Goal: Check status: Check status

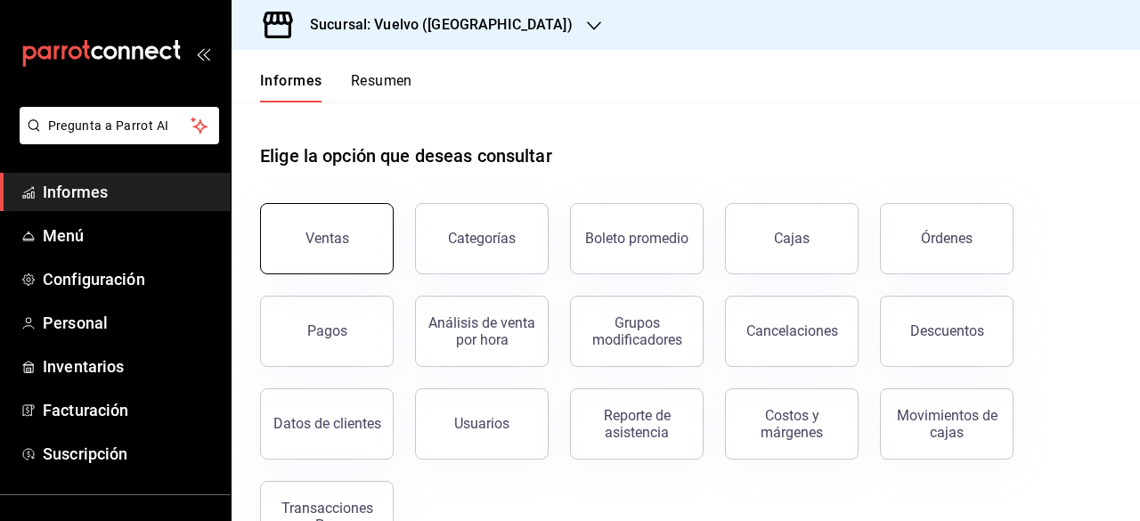
click at [338, 242] on font "Ventas" at bounding box center [328, 238] width 44 height 17
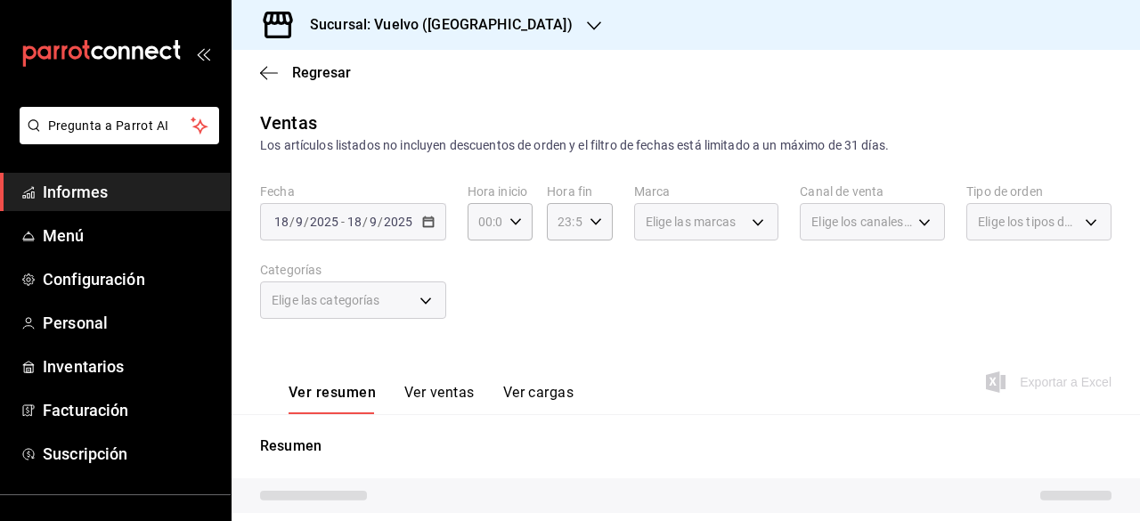
scroll to position [170, 0]
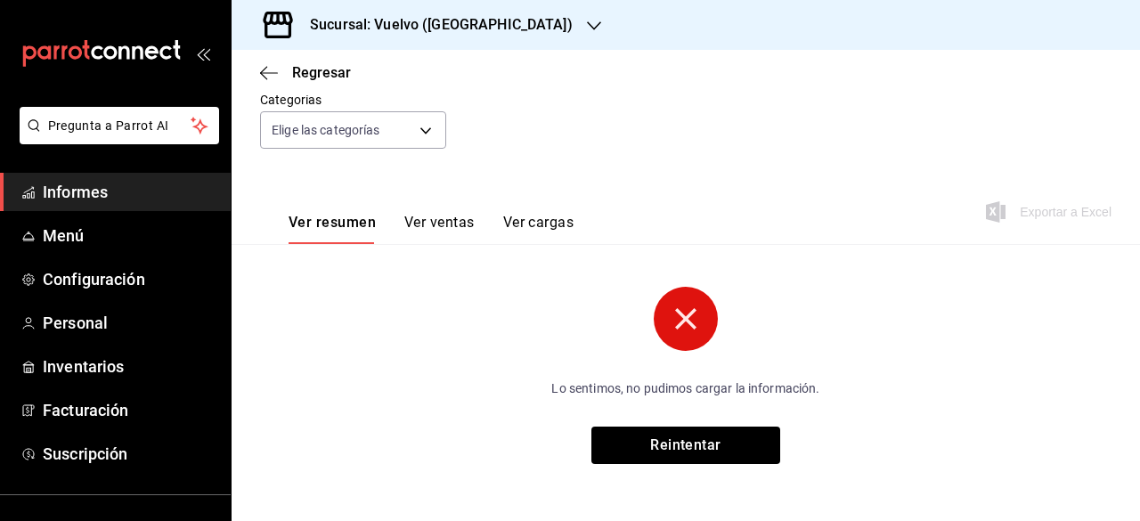
click at [670, 331] on circle at bounding box center [686, 319] width 64 height 64
click at [278, 74] on span "Regresar" at bounding box center [305, 72] width 91 height 17
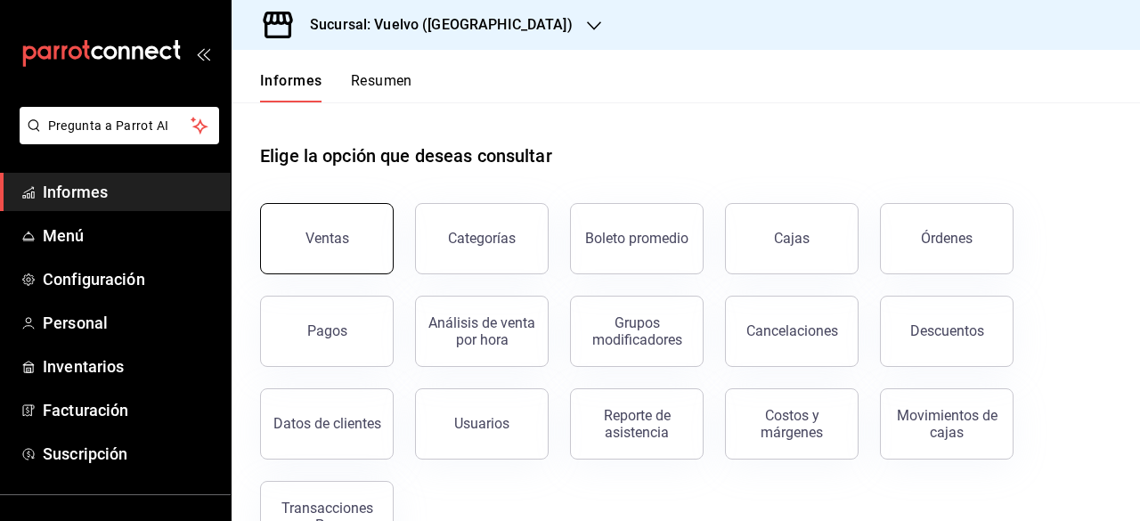
click at [346, 236] on font "Ventas" at bounding box center [328, 238] width 44 height 17
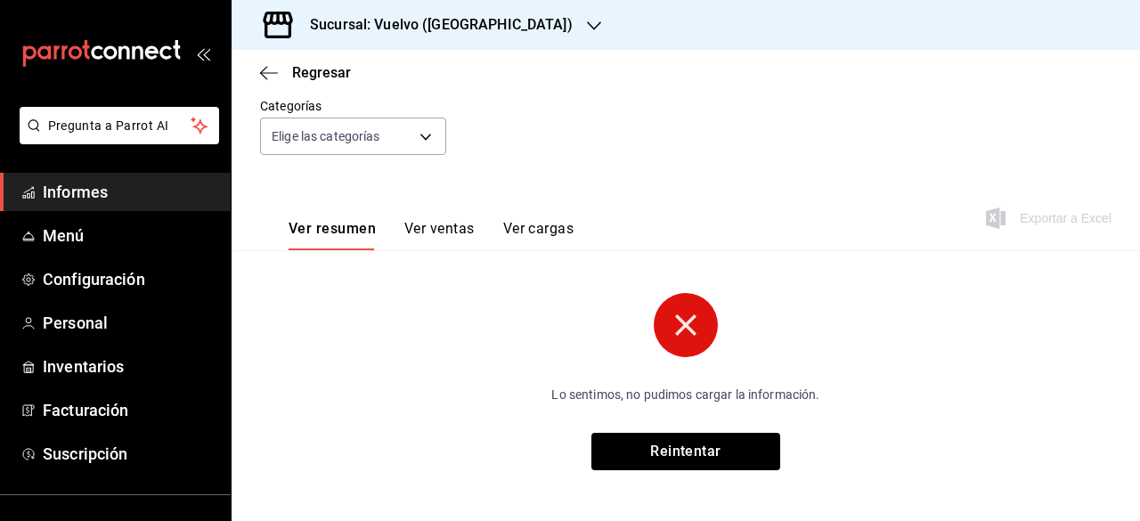
scroll to position [170, 0]
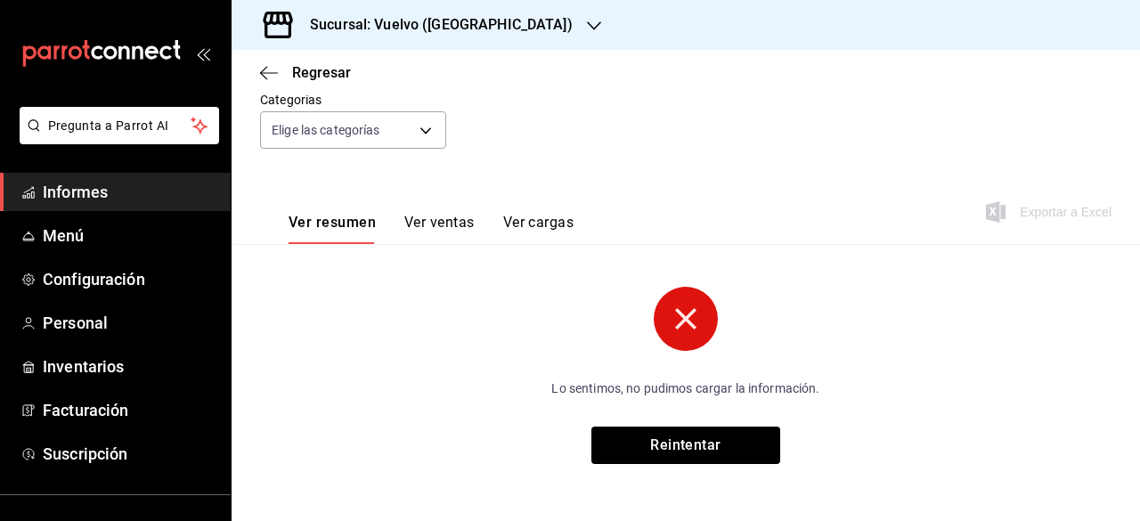
click at [695, 333] on circle at bounding box center [686, 319] width 64 height 64
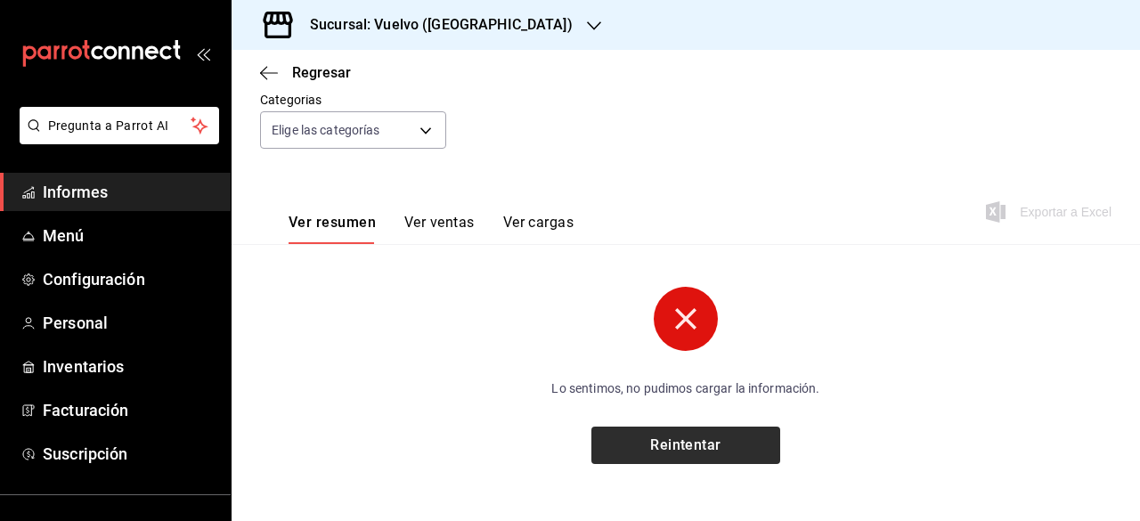
click at [667, 442] on font "Reintentar" at bounding box center [685, 445] width 71 height 17
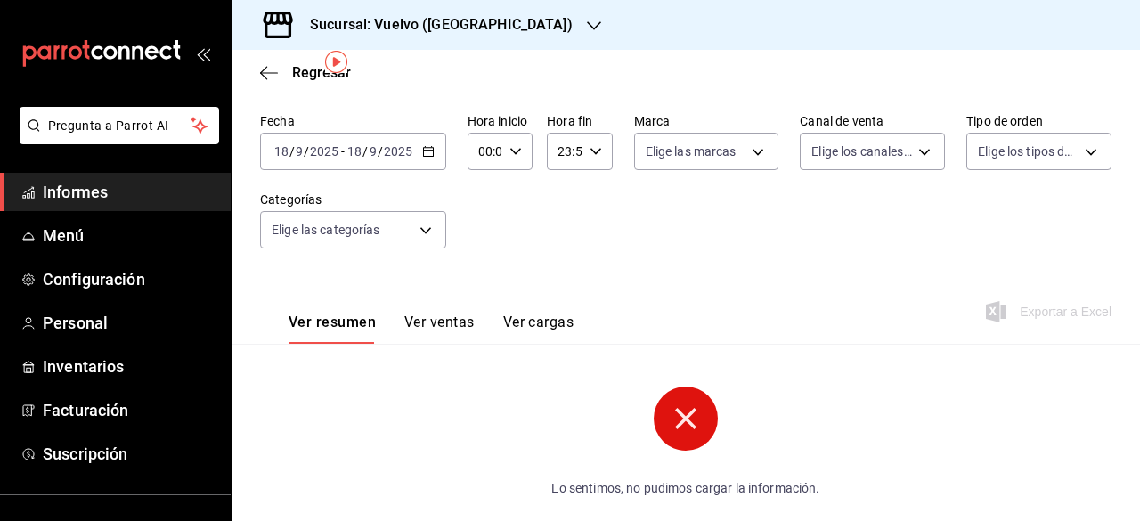
scroll to position [0, 0]
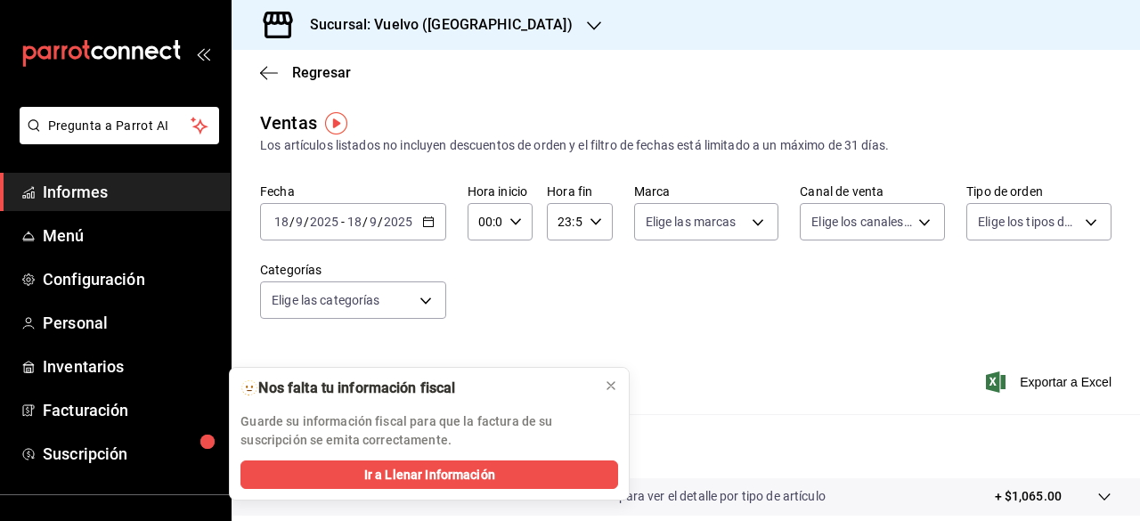
click at [587, 23] on icon "button" at bounding box center [594, 26] width 14 height 14
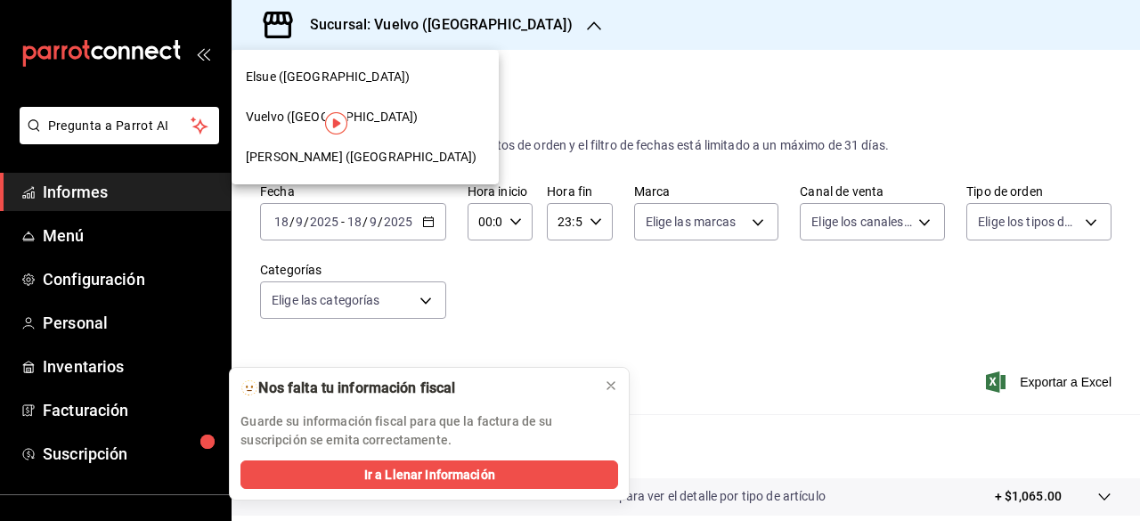
click at [293, 159] on font "Don Luca (Tamaulipas)" at bounding box center [361, 157] width 231 height 14
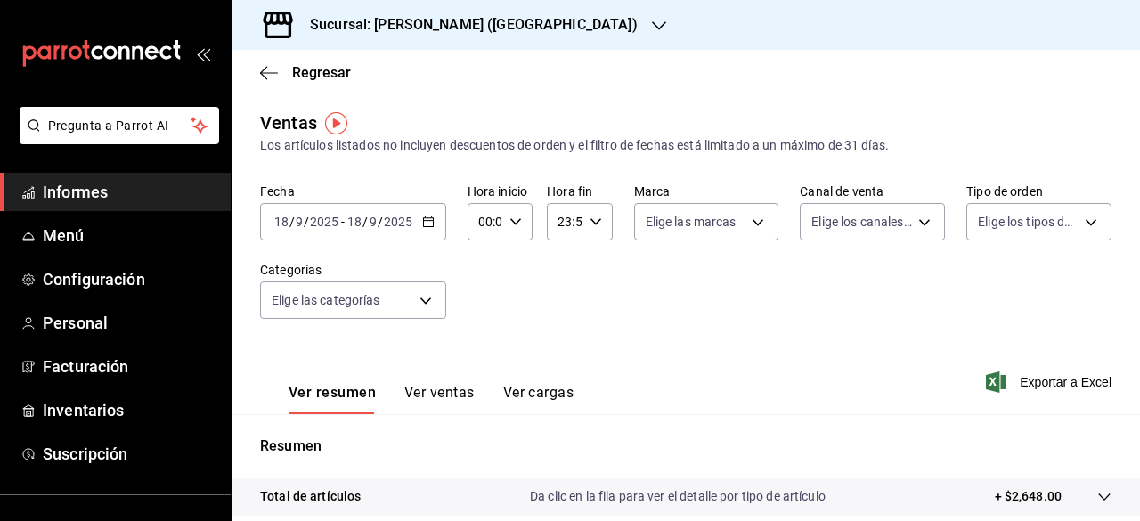
click at [652, 25] on icon "button" at bounding box center [659, 25] width 14 height 9
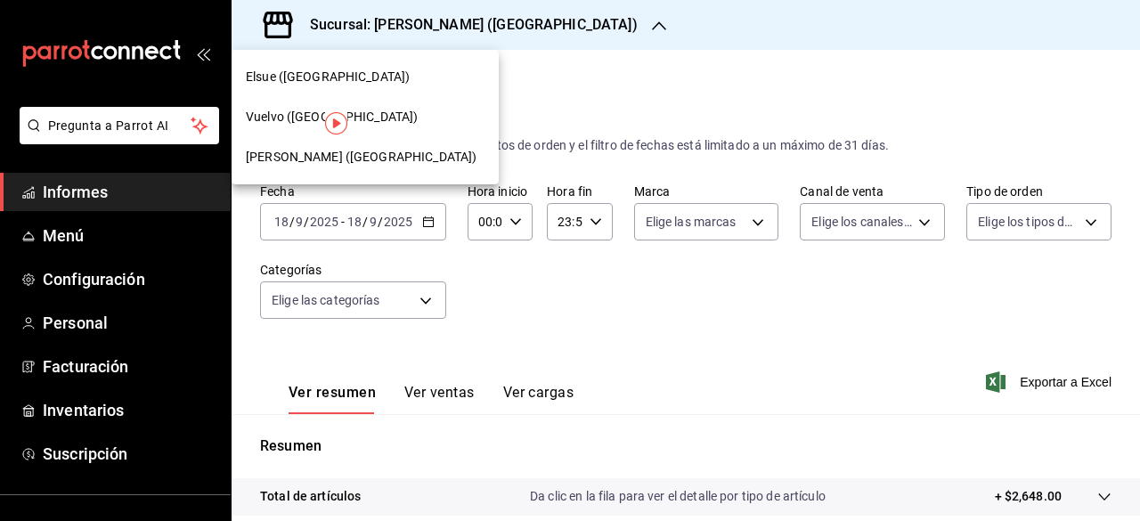
click at [282, 124] on font "Vuelvo (Tamaulipas)" at bounding box center [332, 117] width 172 height 14
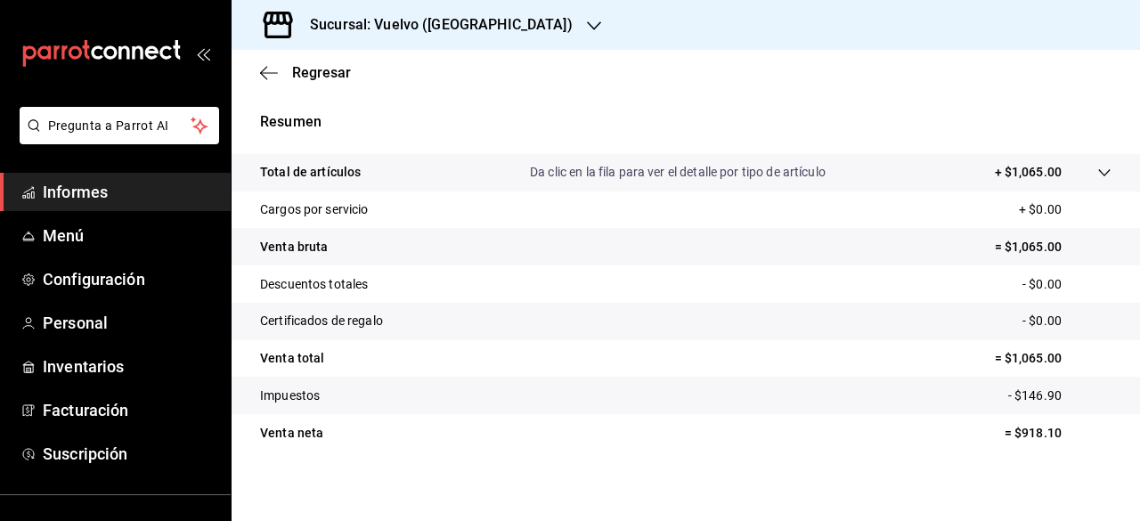
scroll to position [333, 0]
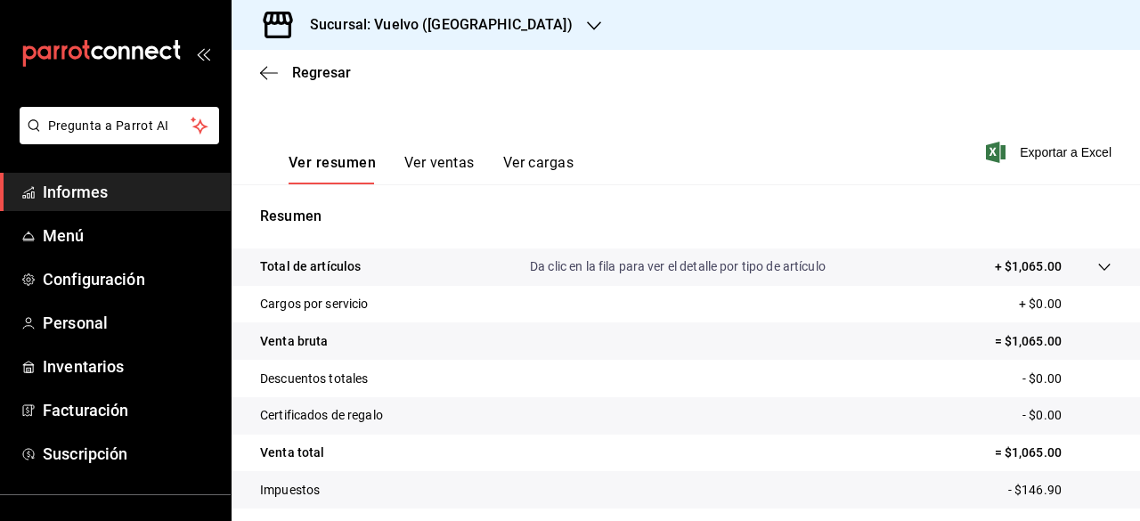
click at [442, 168] on font "Ver ventas" at bounding box center [439, 162] width 70 height 17
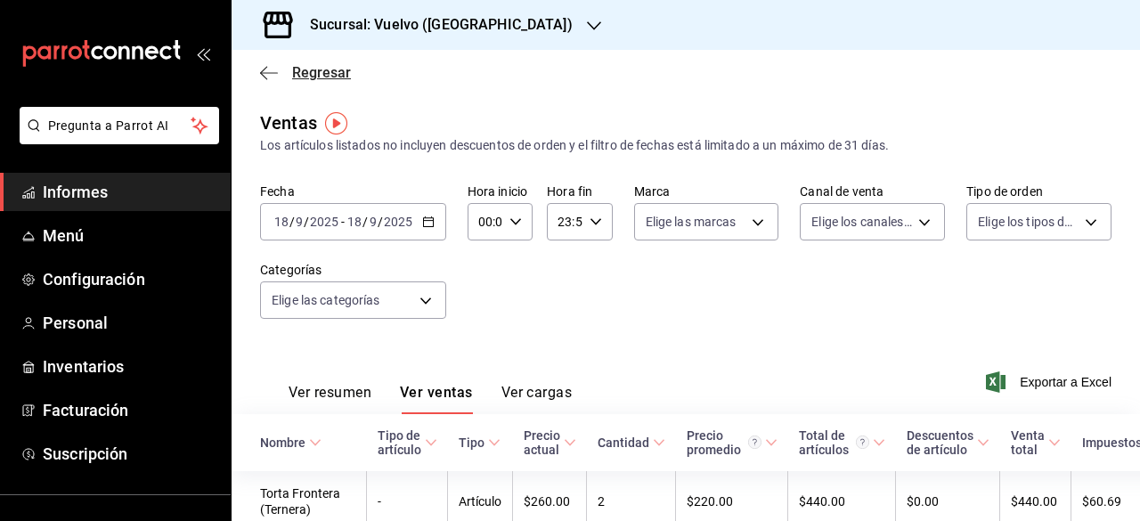
click at [283, 71] on span "Regresar" at bounding box center [305, 72] width 91 height 17
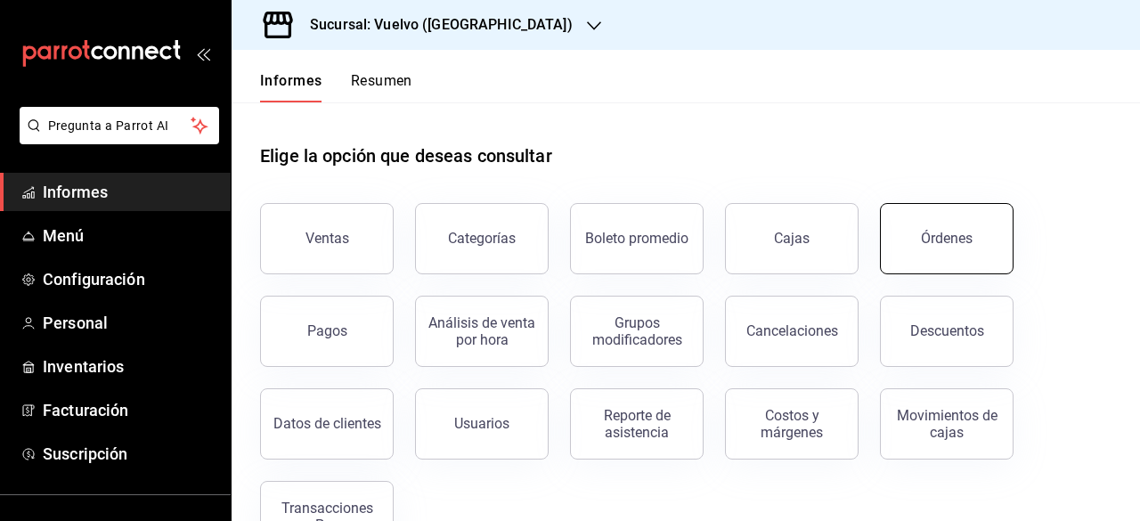
click at [957, 246] on font "Órdenes" at bounding box center [947, 238] width 52 height 17
